Goal: Find specific page/section: Find specific page/section

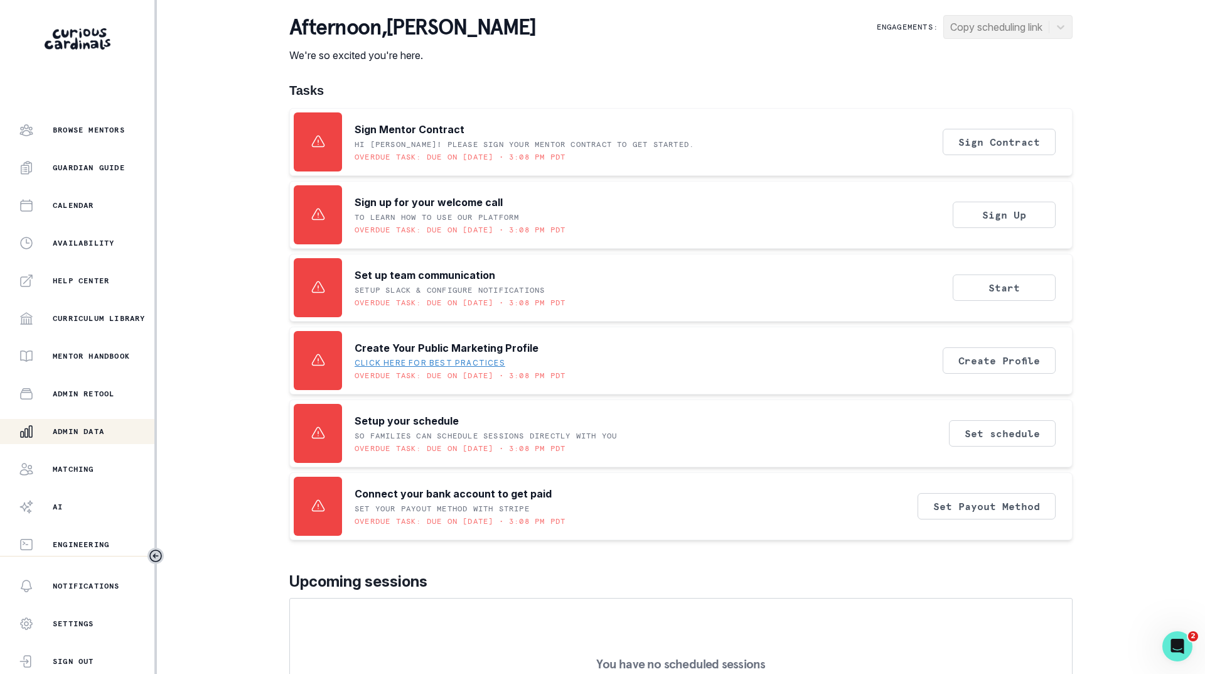
scroll to position [97, 0]
click at [77, 436] on div "Admin Data" at bounding box center [87, 429] width 136 height 15
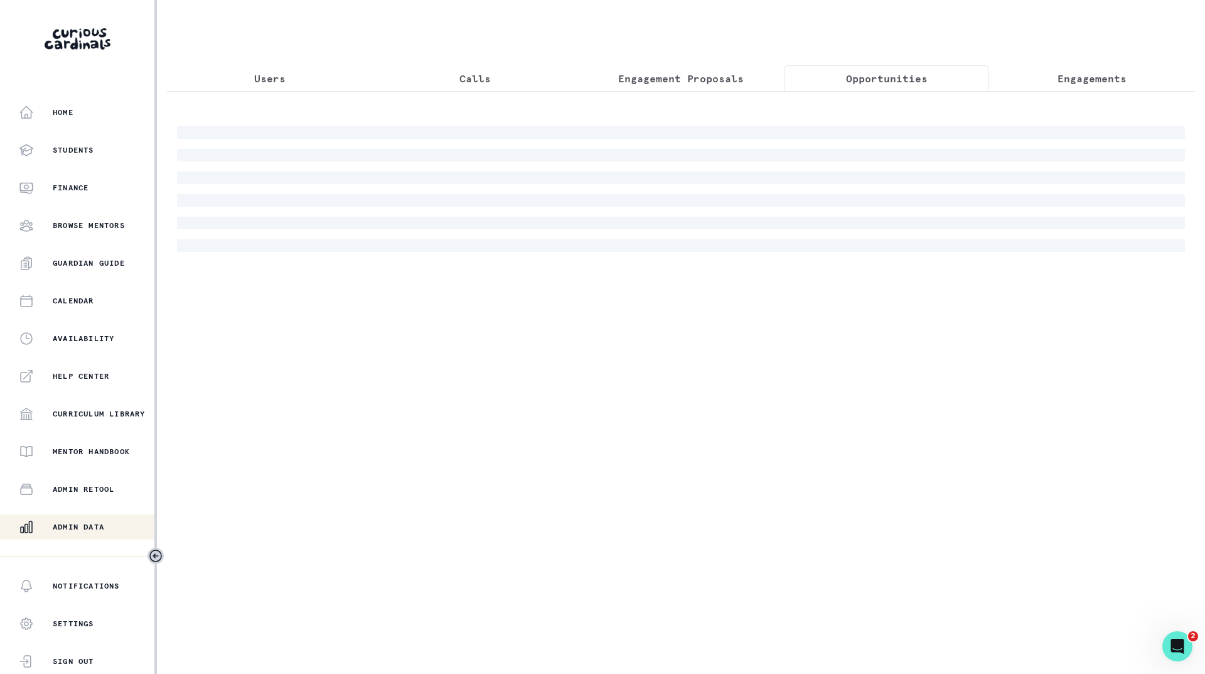
click at [912, 80] on p "Opportunities" at bounding box center [887, 78] width 82 height 15
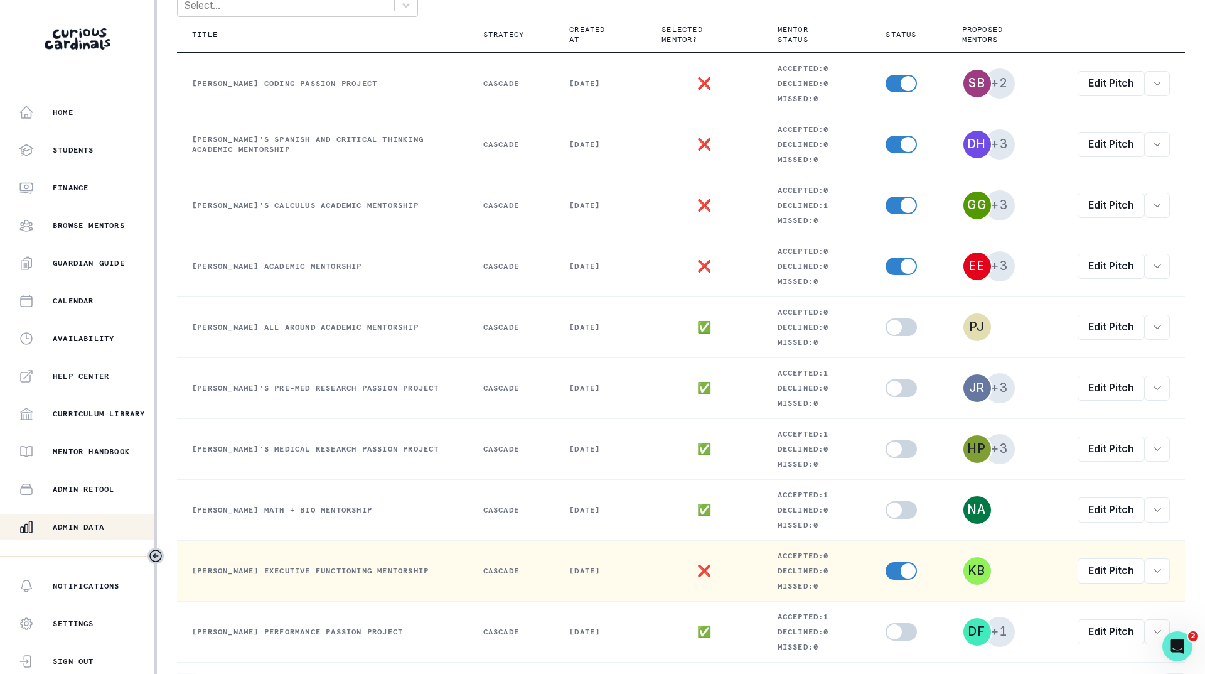
scroll to position [285, 0]
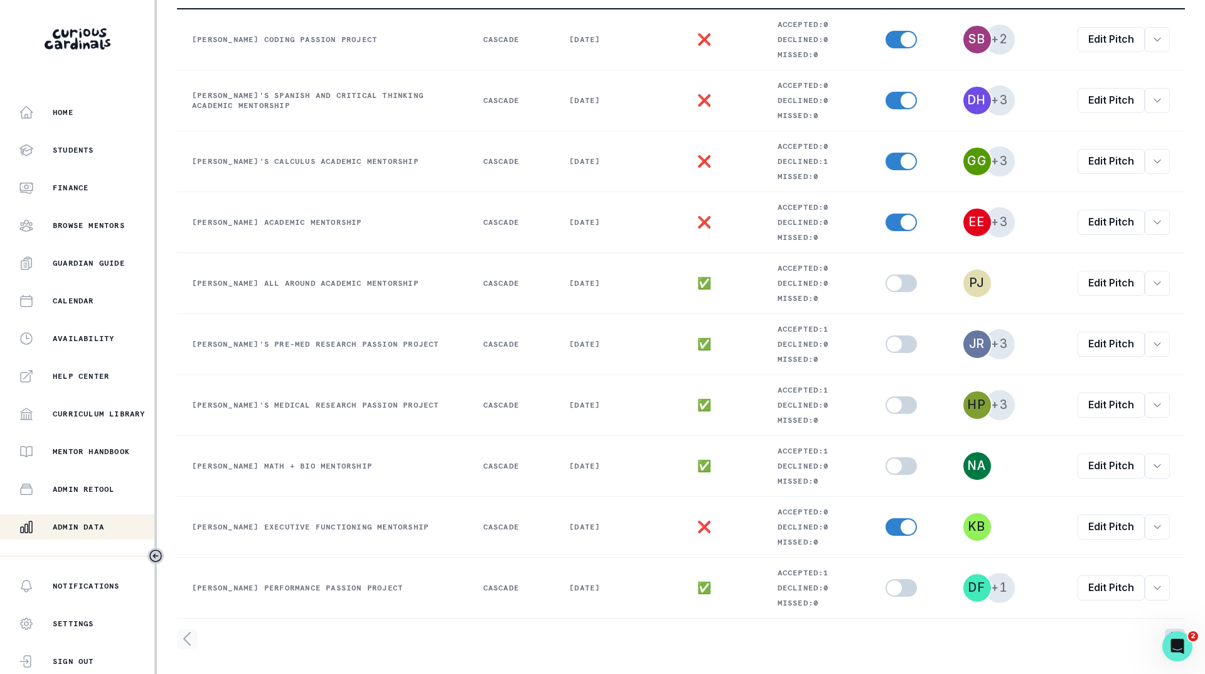
click at [1172, 632] on icon "page right" at bounding box center [1175, 638] width 6 height 13
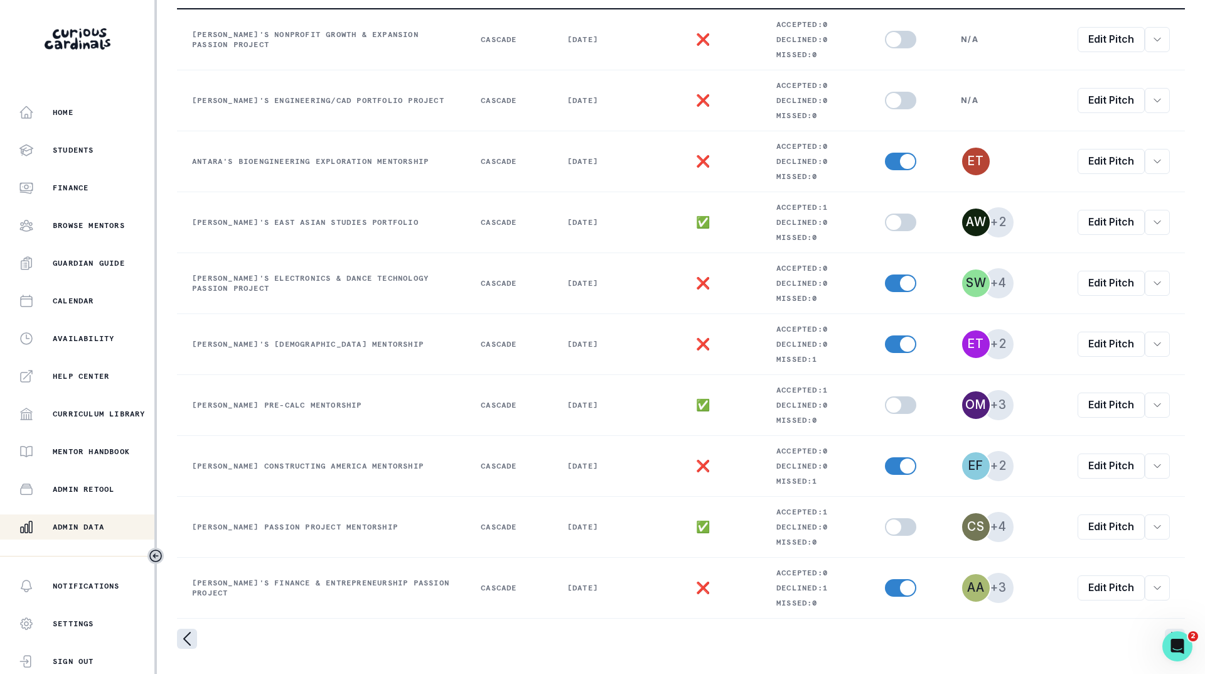
click at [179, 633] on icon "page left" at bounding box center [187, 638] width 20 height 20
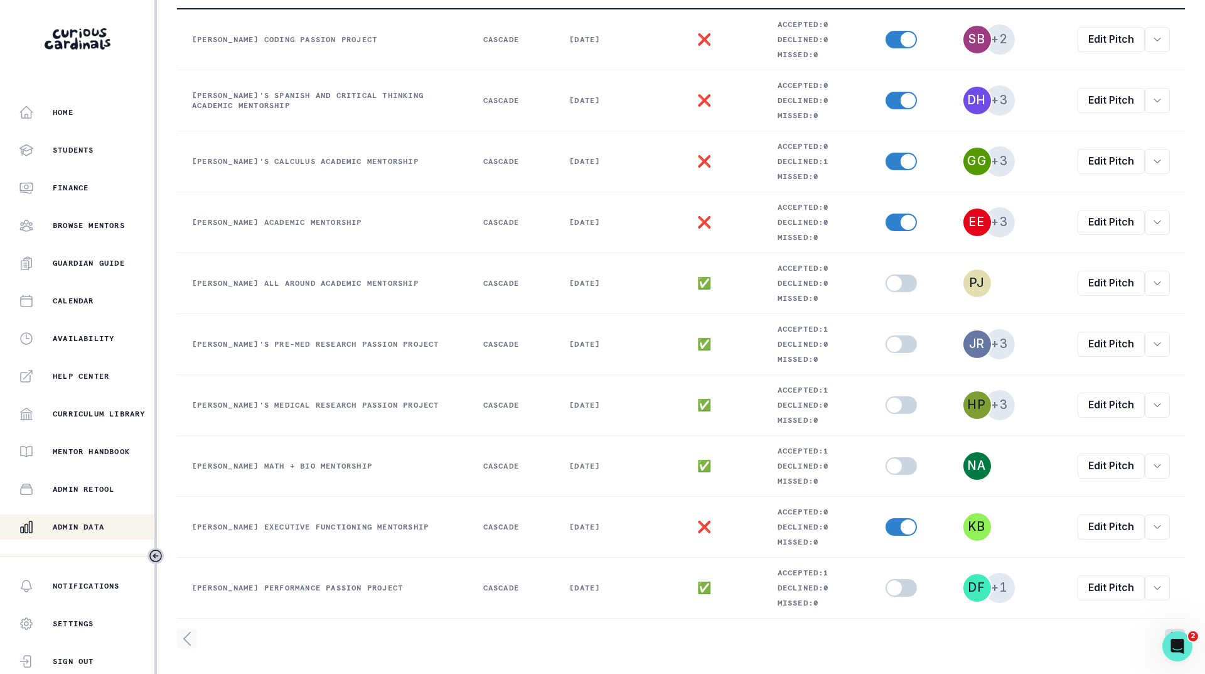
click at [1165, 629] on icon "page right" at bounding box center [1175, 638] width 20 height 20
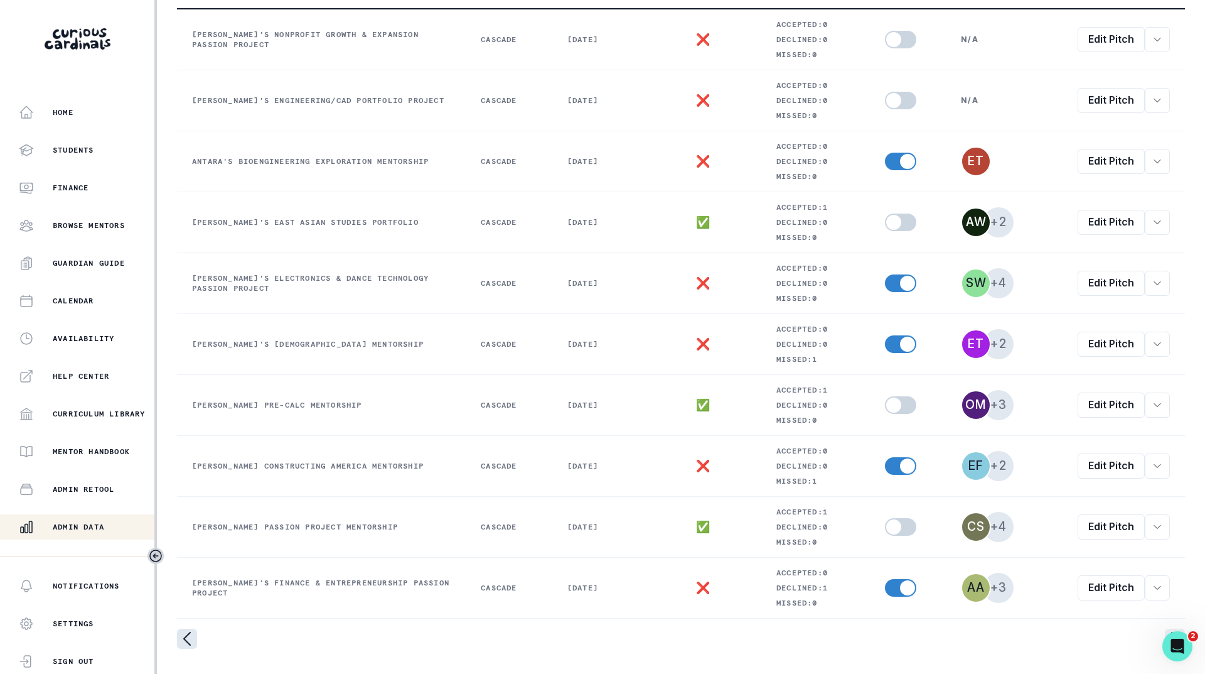
click at [188, 633] on icon "page left" at bounding box center [187, 638] width 6 height 13
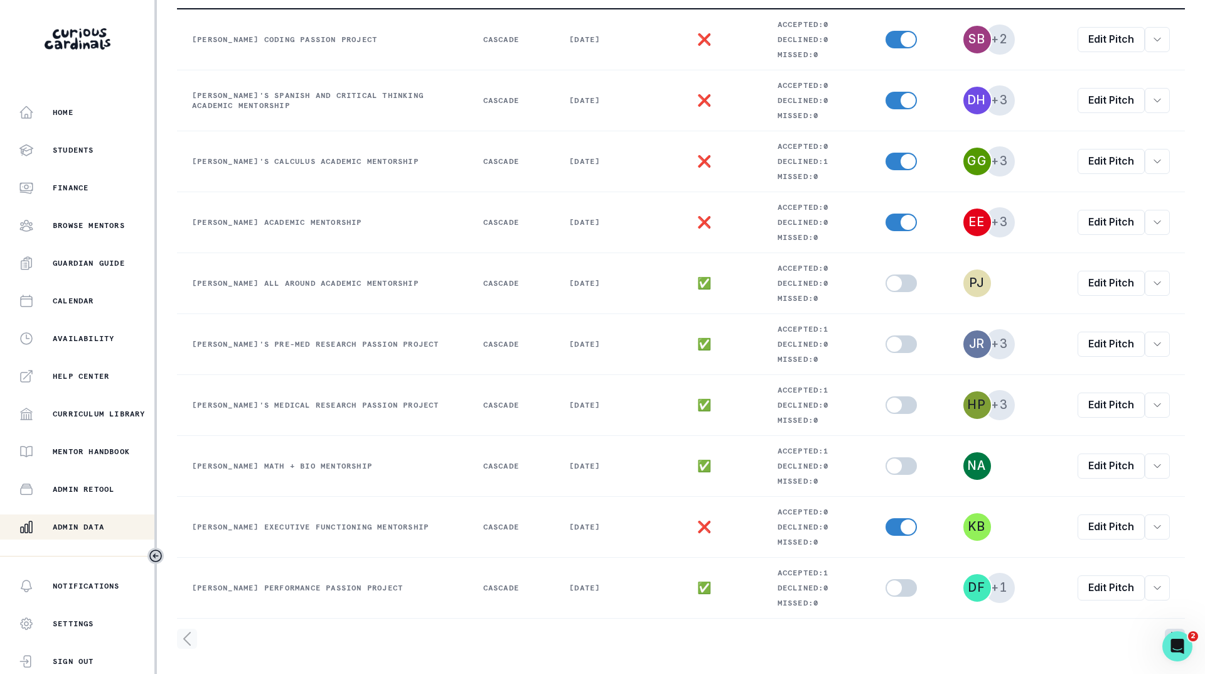
click at [1165, 628] on icon "page right" at bounding box center [1175, 638] width 20 height 20
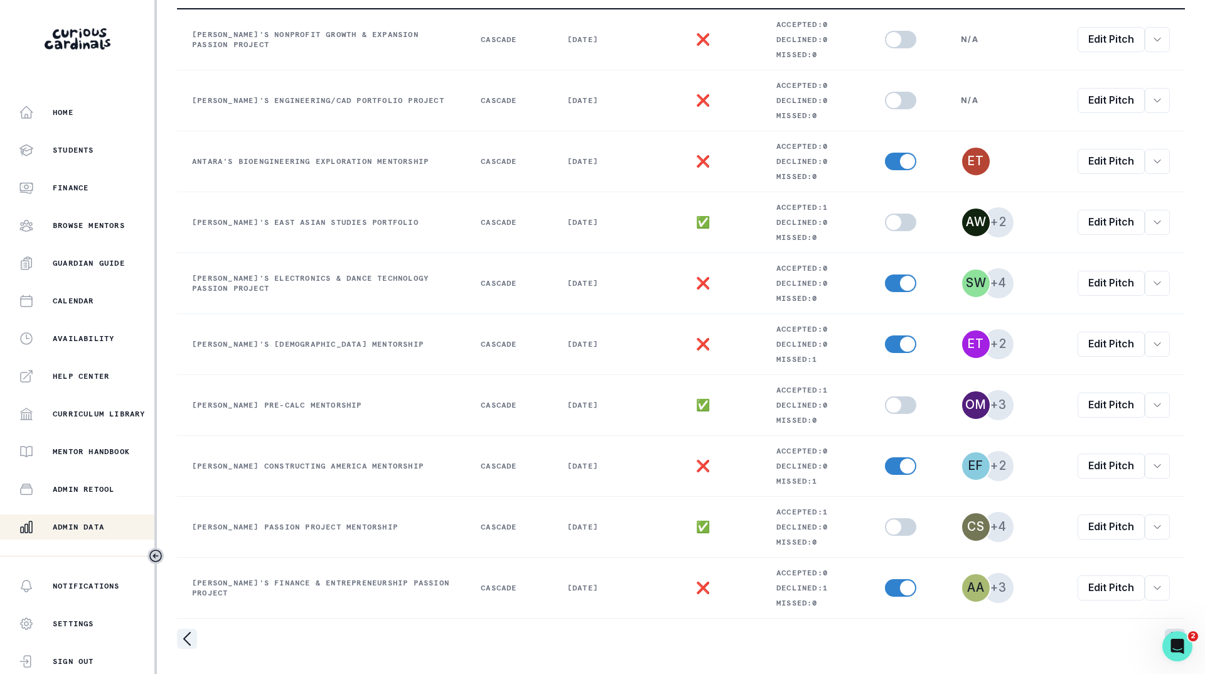
click at [1165, 628] on icon "page right" at bounding box center [1175, 638] width 20 height 20
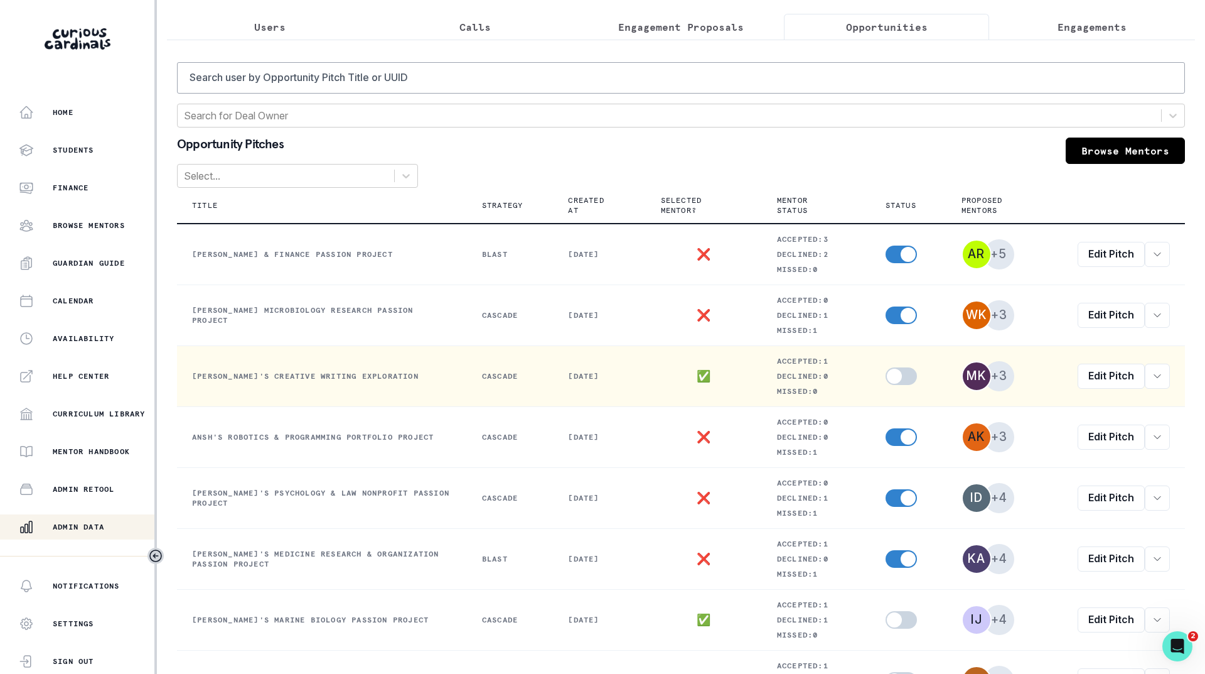
scroll to position [34, 0]
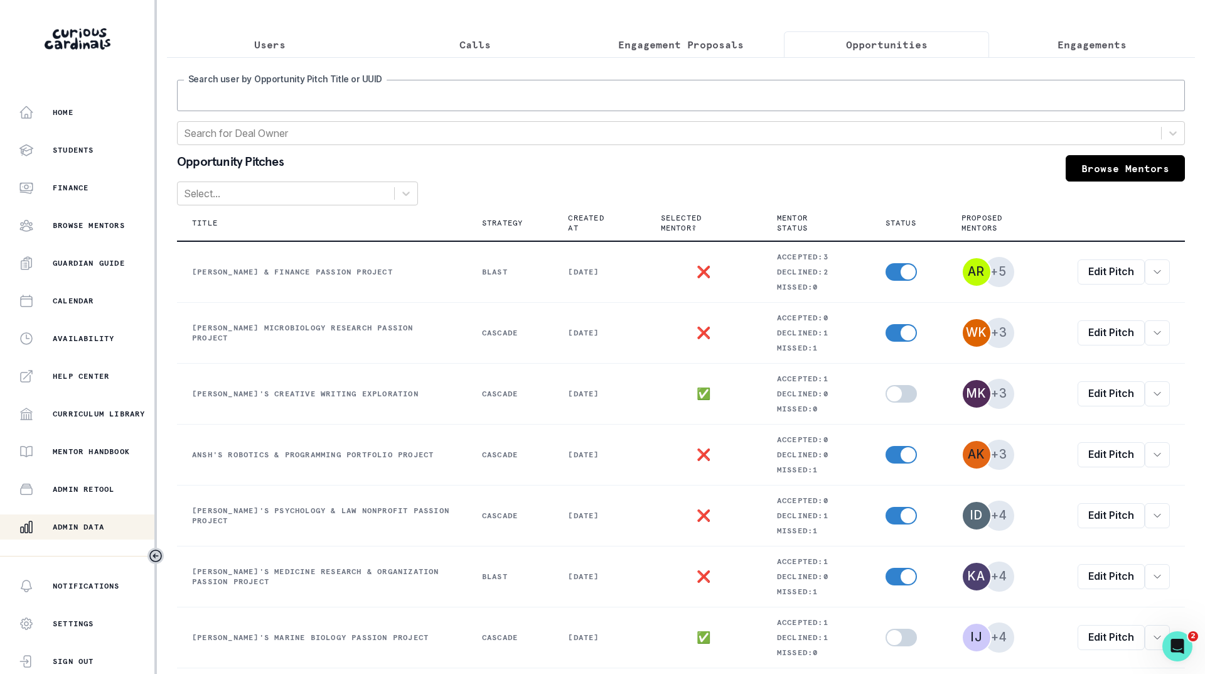
click at [424, 111] on input "Search user by Opportunity Pitch Title or UUID" at bounding box center [681, 95] width 1008 height 31
type input "ben"
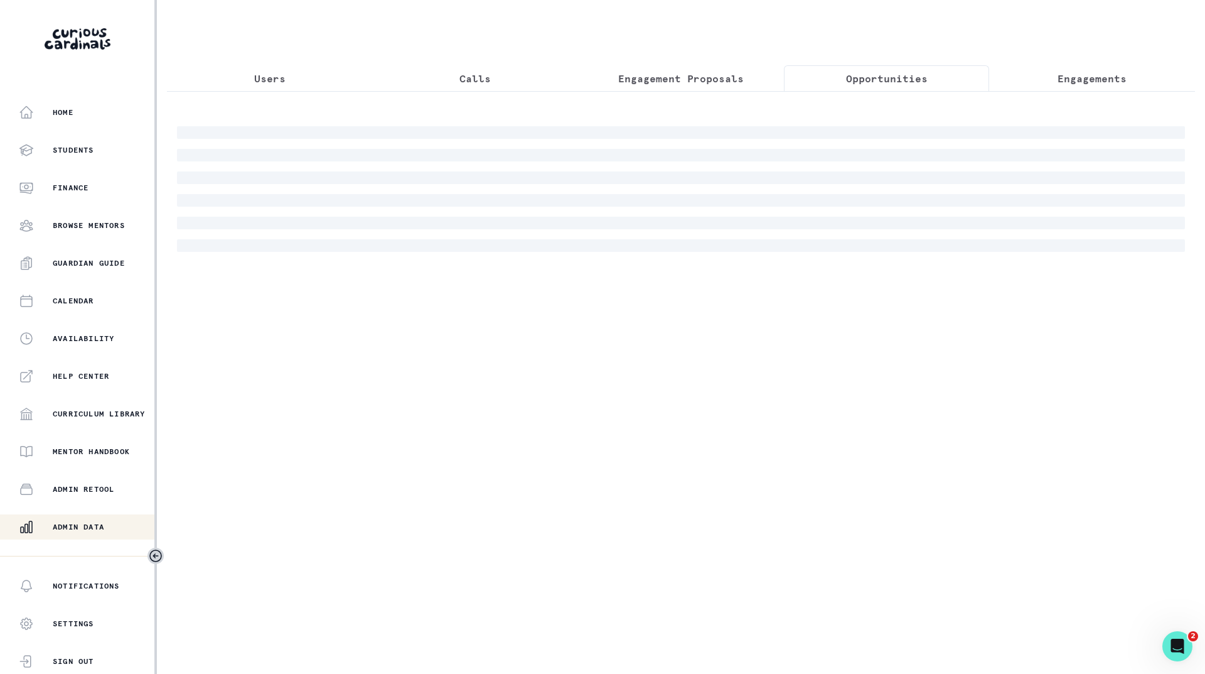
scroll to position [0, 0]
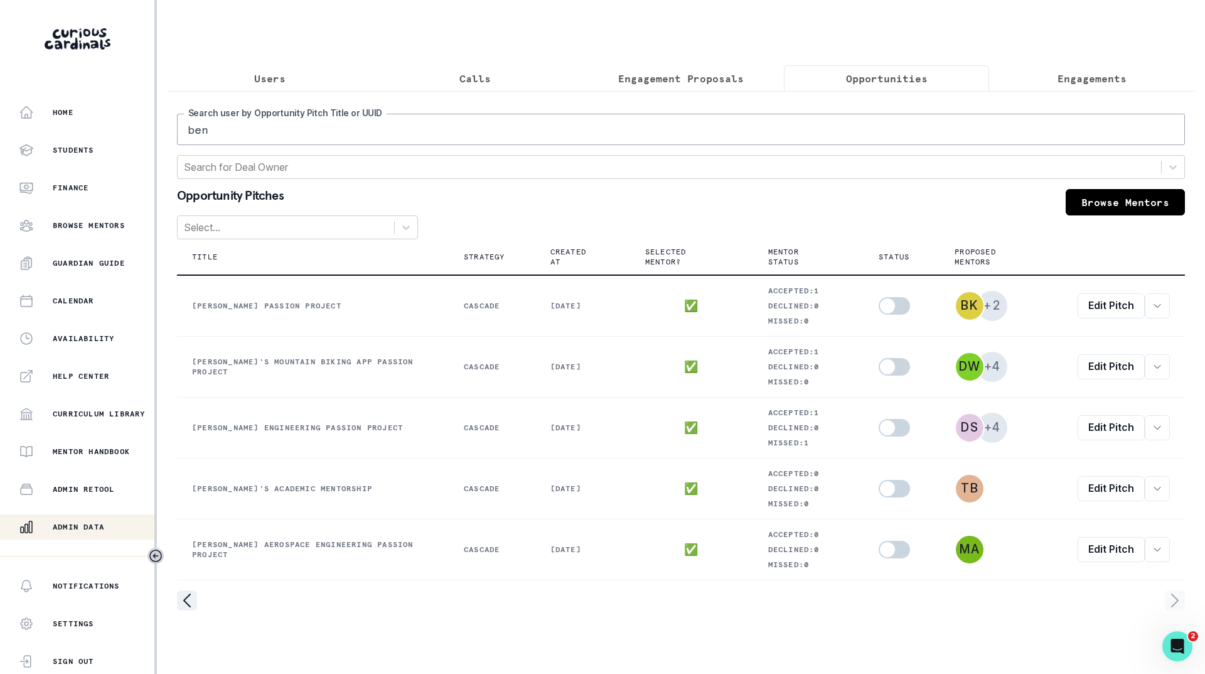
click at [1068, 72] on p "Engagements" at bounding box center [1092, 78] width 69 height 15
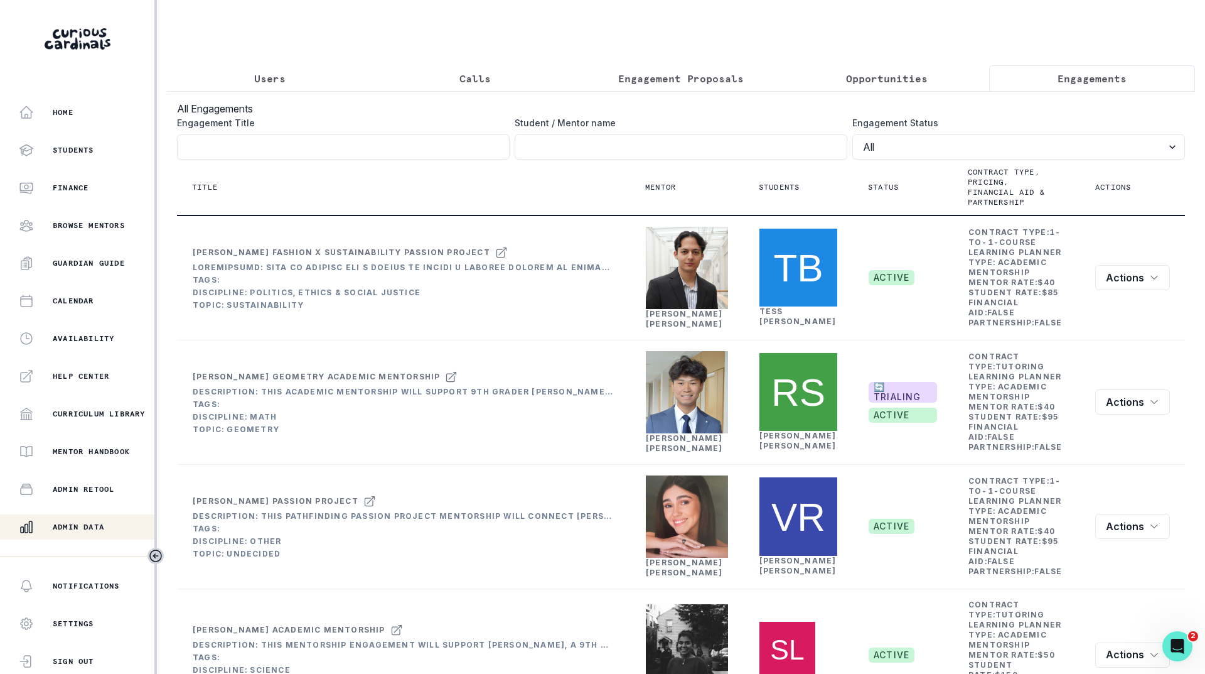
click at [664, 139] on div "Student / Mentor name" at bounding box center [681, 137] width 333 height 43
click at [663, 155] on input "Engagement Title" at bounding box center [681, 146] width 333 height 25
click button "submit" at bounding box center [0, 0] width 0 height 0
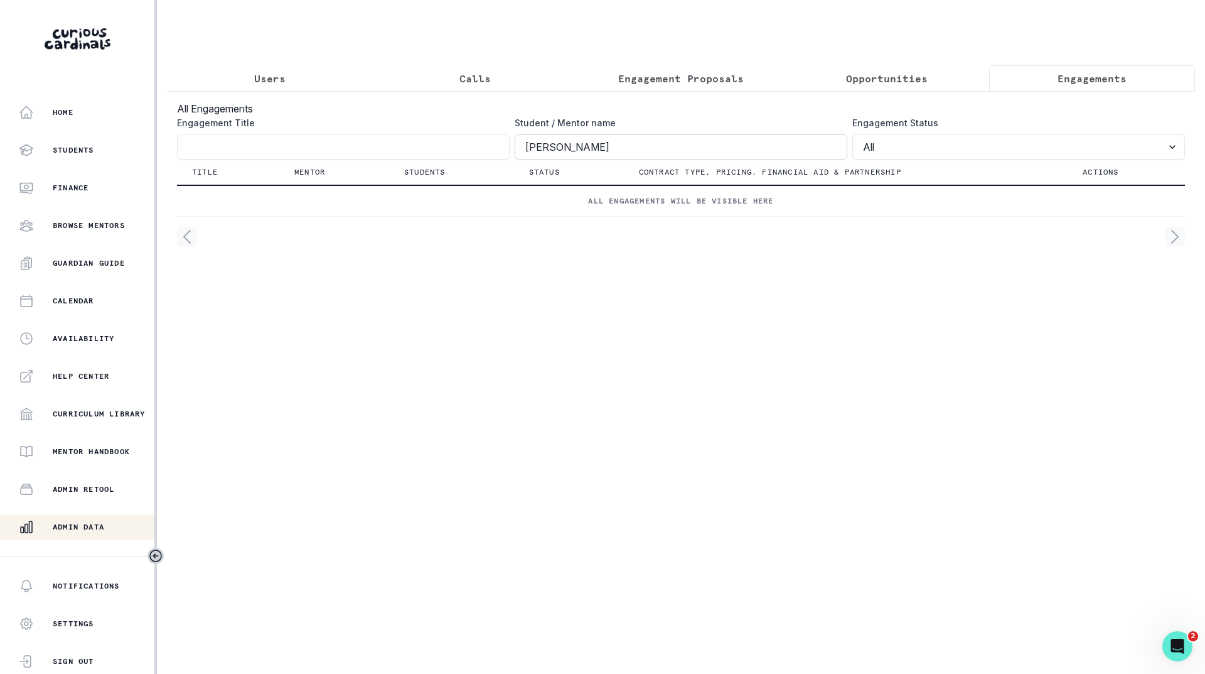
click button "submit" at bounding box center [0, 0] width 0 height 0
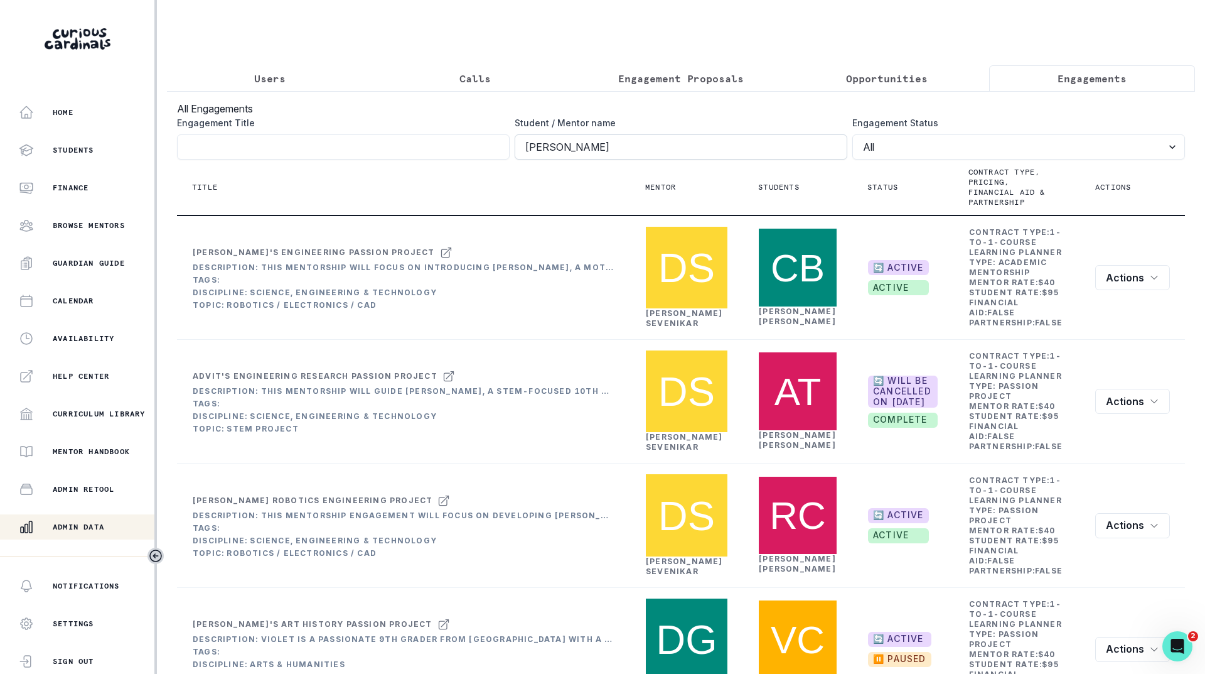
click button "submit" at bounding box center [0, 0] width 0 height 0
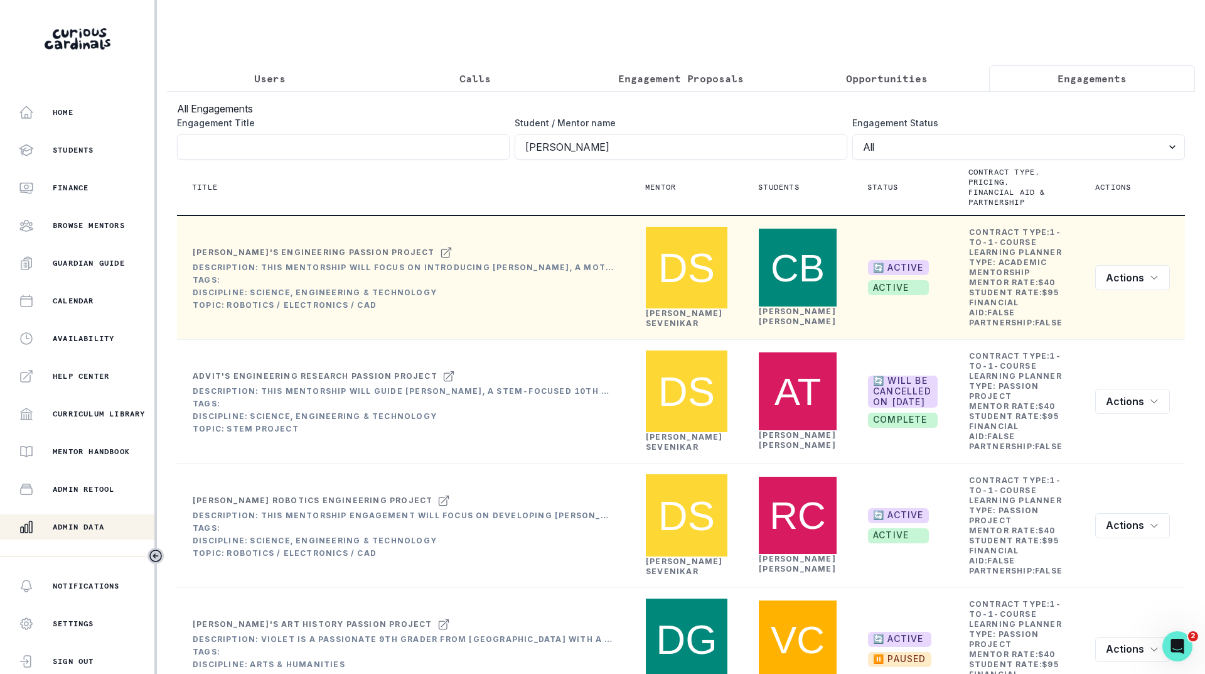
type input "[PERSON_NAME]"
click button "submit" at bounding box center [0, 0] width 0 height 0
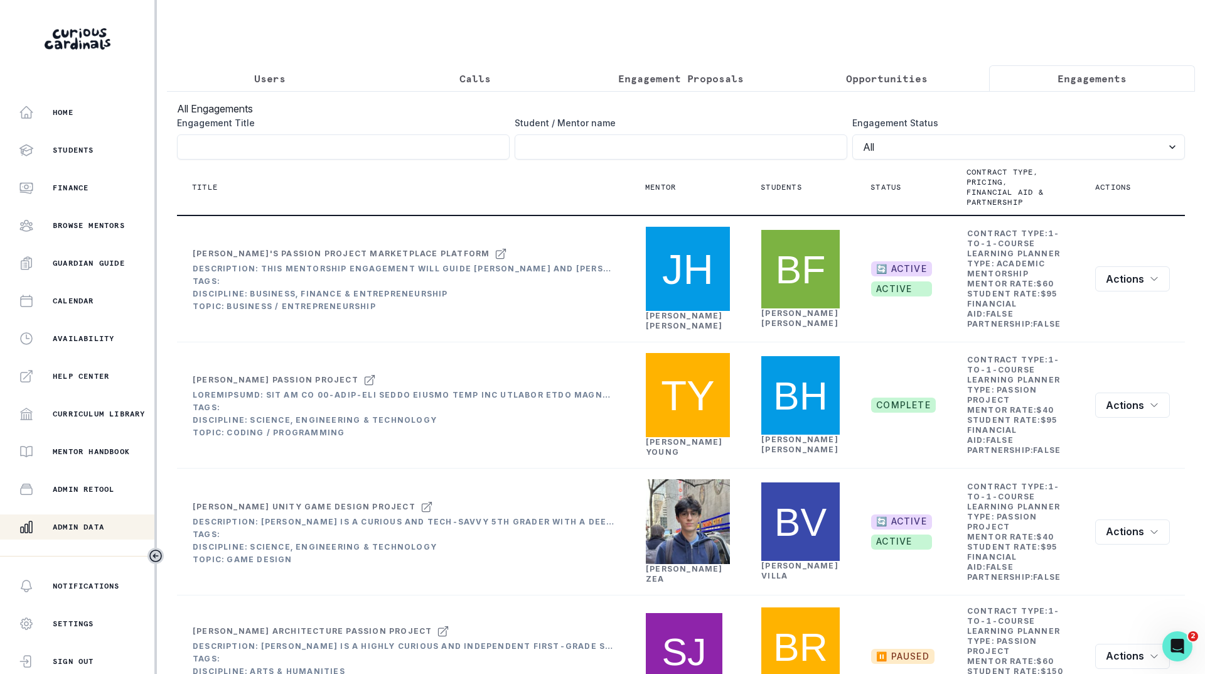
click at [278, 81] on p "Users" at bounding box center [269, 78] width 31 height 15
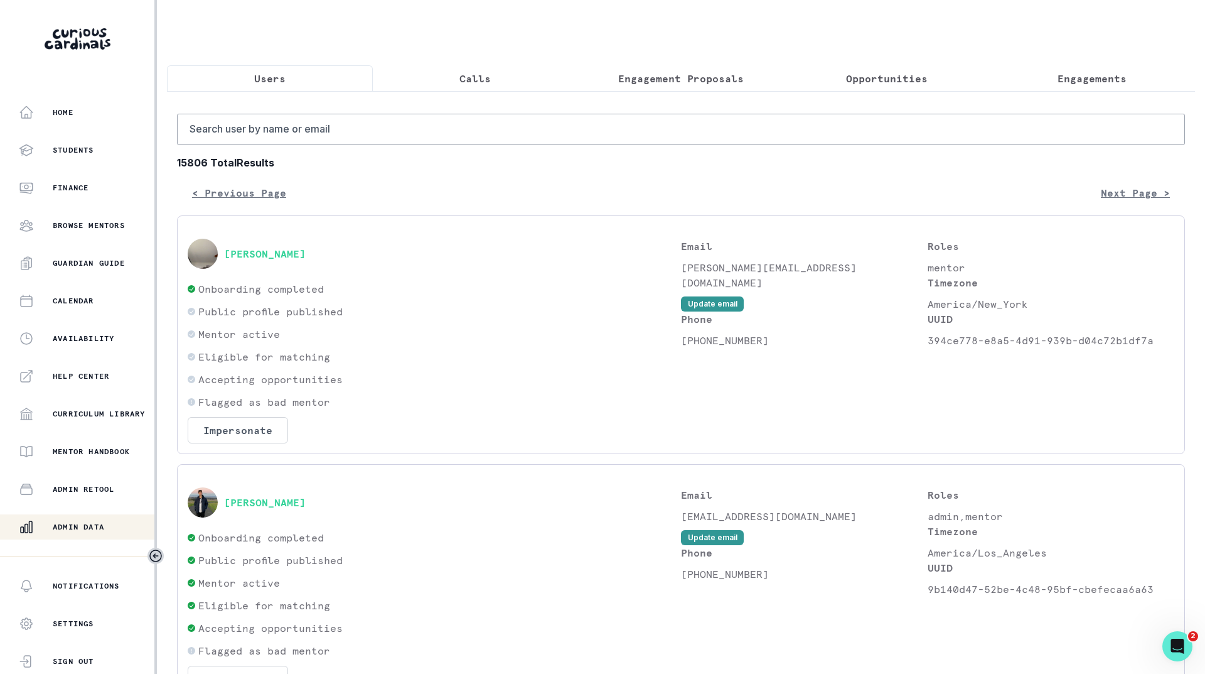
click at [896, 74] on p "Opportunities" at bounding box center [887, 78] width 82 height 15
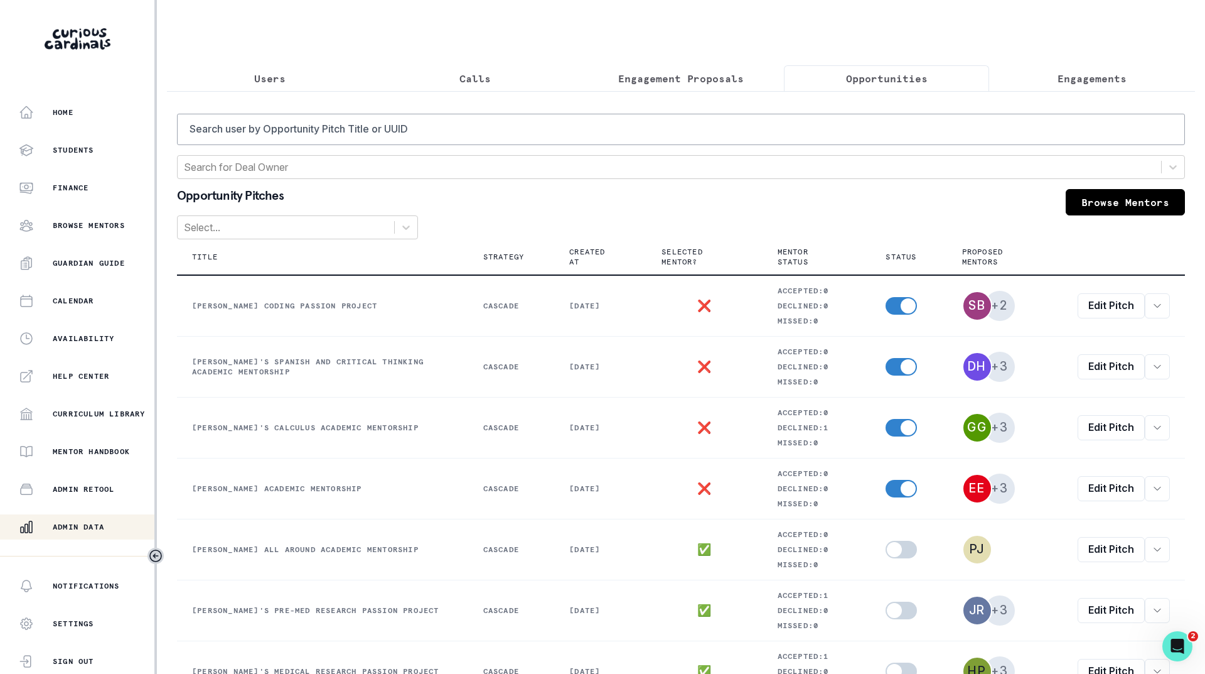
click at [1089, 81] on p "Engagements" at bounding box center [1092, 78] width 69 height 15
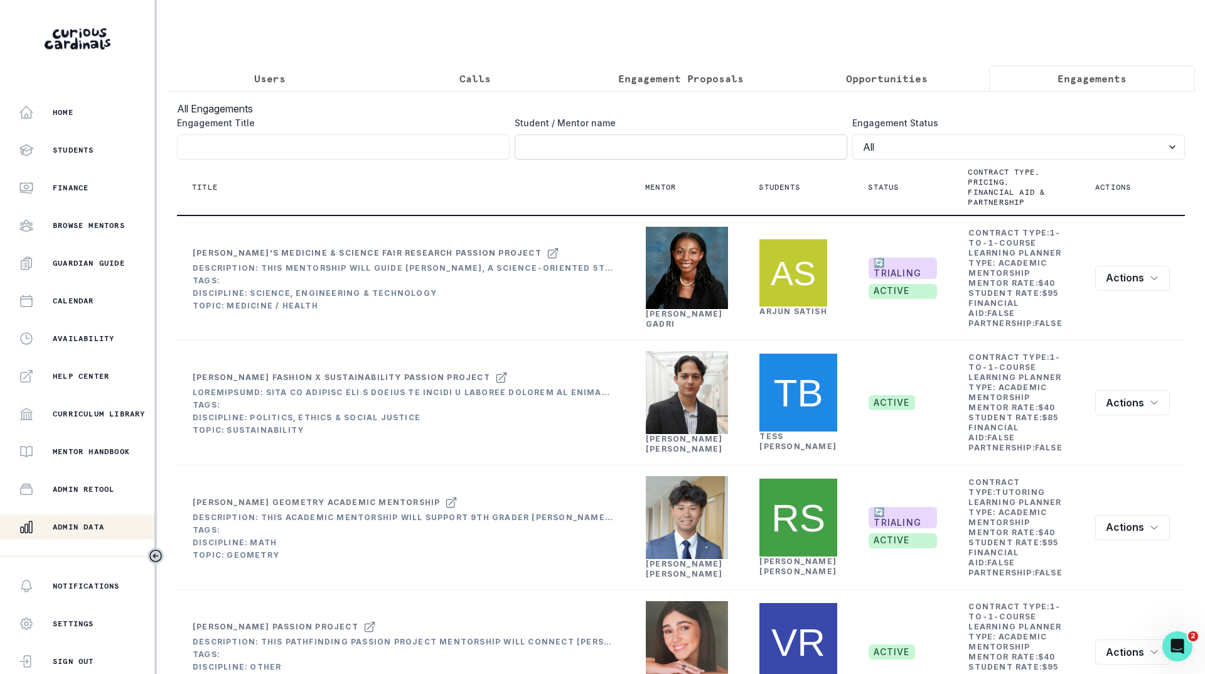
click at [714, 156] on input "Engagement Title" at bounding box center [681, 146] width 333 height 25
type input "[PERSON_NAME]"
click button "submit" at bounding box center [0, 0] width 0 height 0
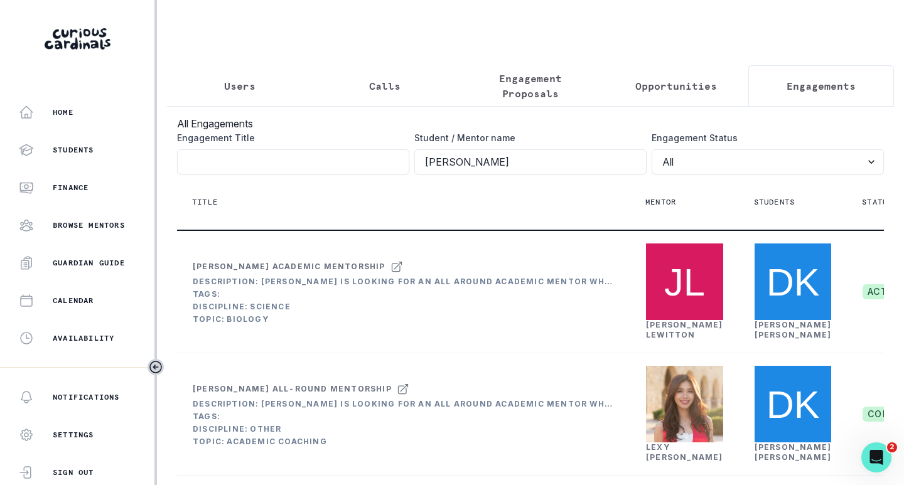
click at [647, 75] on button "Opportunities" at bounding box center [676, 85] width 146 height 41
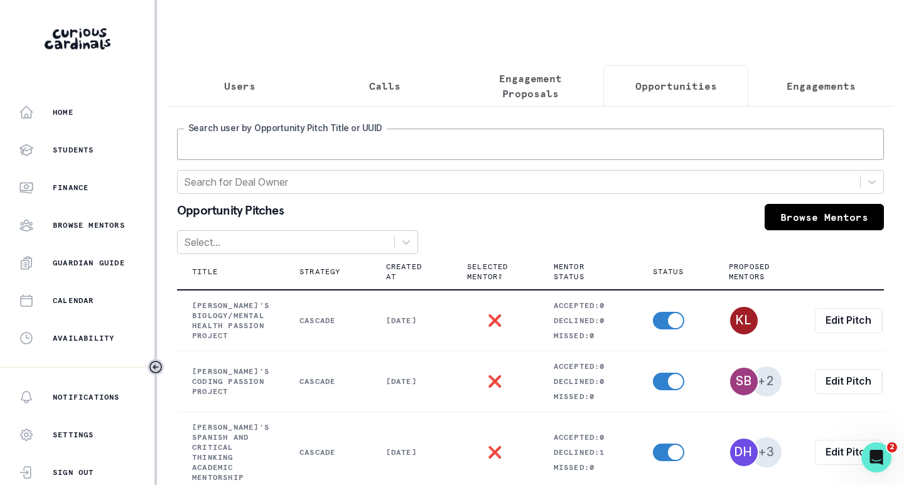
click at [404, 156] on input "Search user by Opportunity Pitch Title or UUID" at bounding box center [530, 144] width 707 height 31
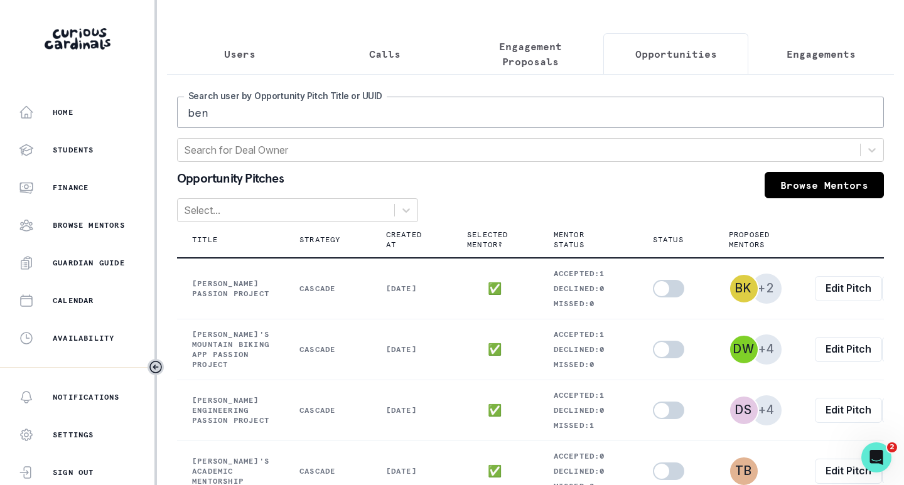
scroll to position [63, 0]
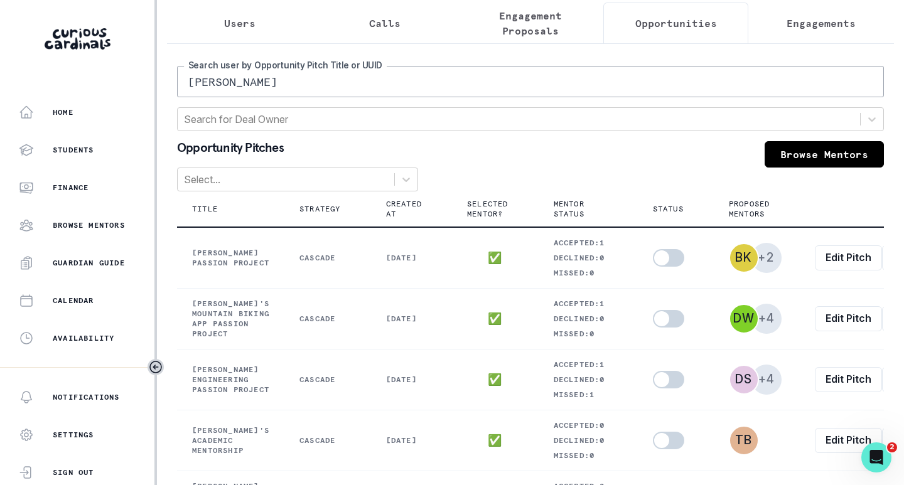
type input "[PERSON_NAME]"
